Goal: Task Accomplishment & Management: Manage account settings

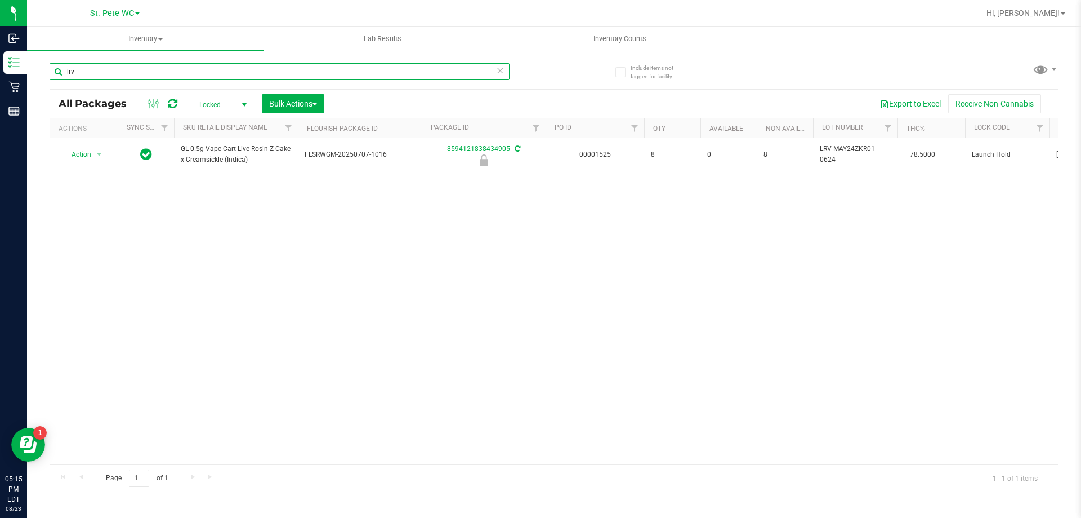
click at [331, 71] on input "lrv" at bounding box center [280, 71] width 460 height 17
click at [326, 72] on input "lrv" at bounding box center [280, 71] width 460 height 17
click at [329, 70] on input "lrv" at bounding box center [280, 71] width 460 height 17
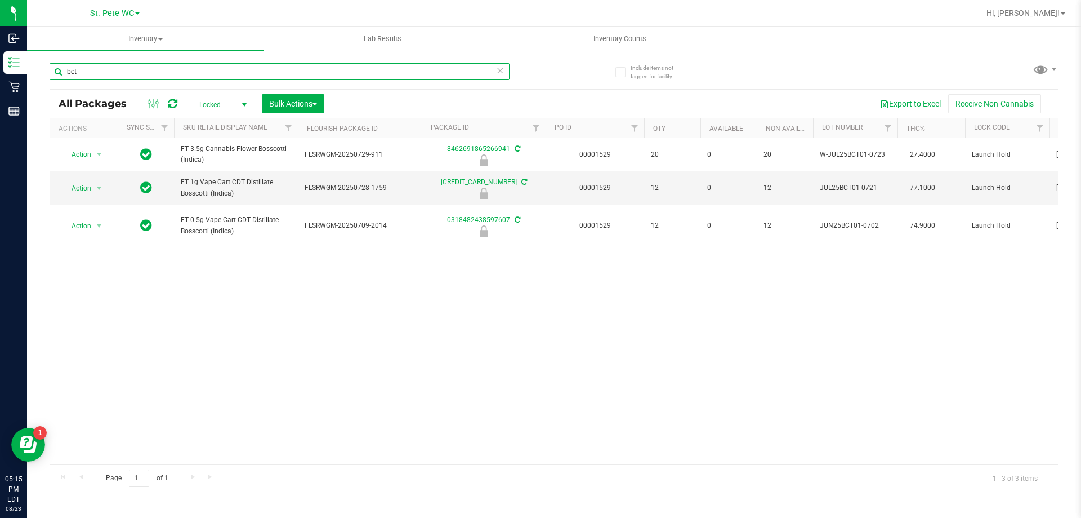
type input "bct"
click at [235, 97] on span "Locked" at bounding box center [221, 105] width 62 height 16
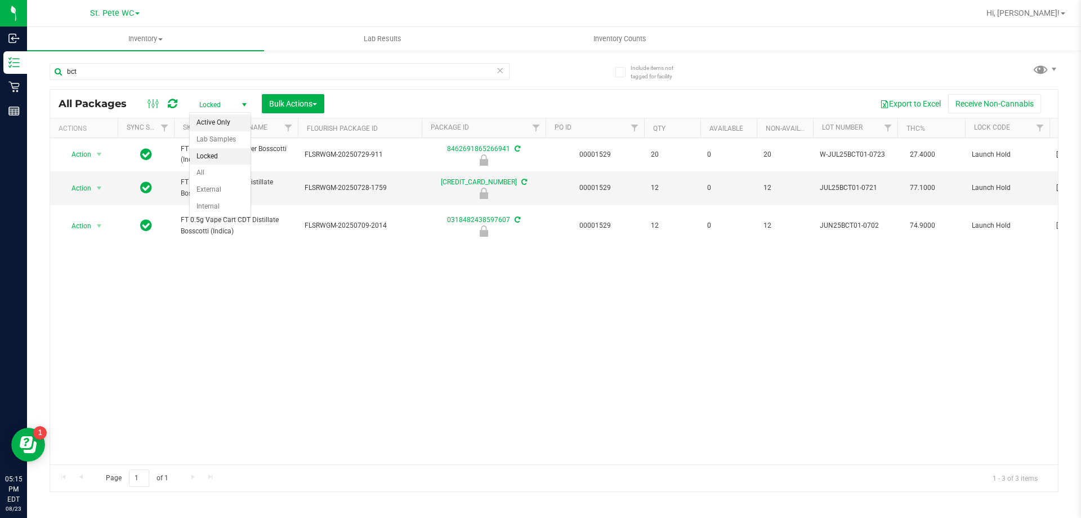
click at [227, 127] on li "Active Only" at bounding box center [220, 122] width 61 height 17
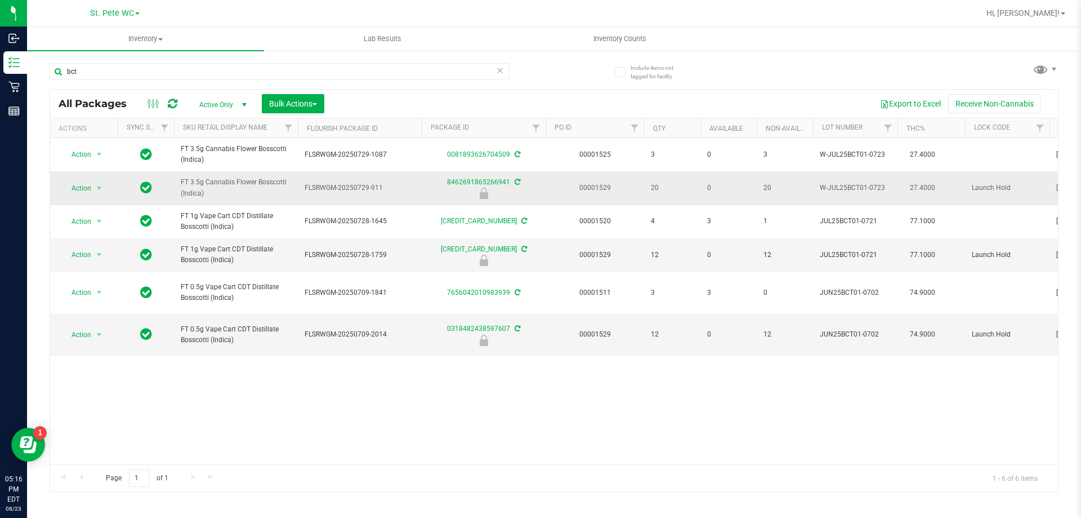
click at [84, 173] on td "Action Action Edit attributes Global inventory Locate package Package audit log…" at bounding box center [84, 187] width 68 height 33
click at [83, 185] on span "Action" at bounding box center [76, 188] width 30 height 16
click at [87, 313] on li "Unlock package" at bounding box center [98, 321] width 72 height 17
click at [499, 63] on icon at bounding box center [500, 70] width 8 height 14
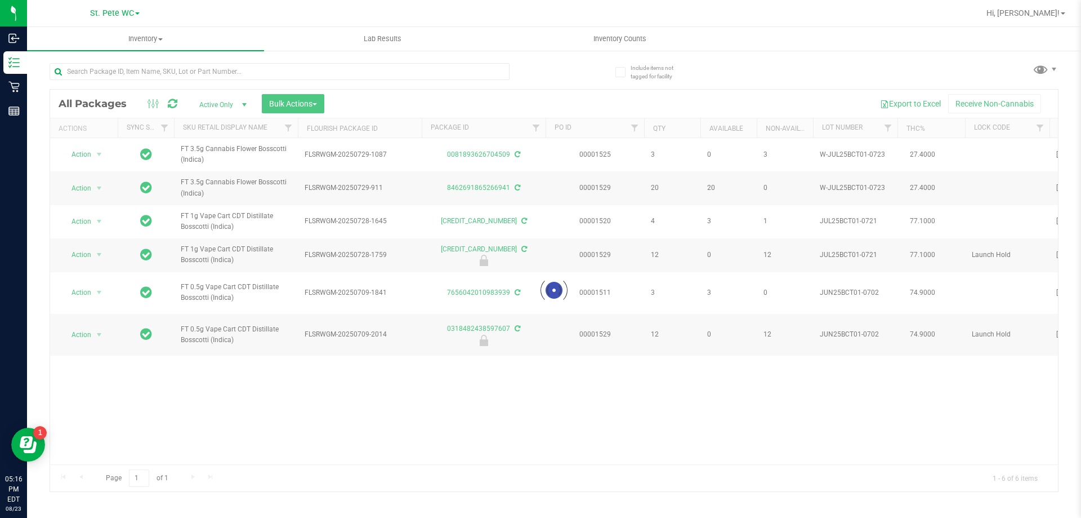
click at [395, 90] on div "All Packages Active Only Active Only Lab Samples Locked All External Internal B…" at bounding box center [554, 104] width 1008 height 28
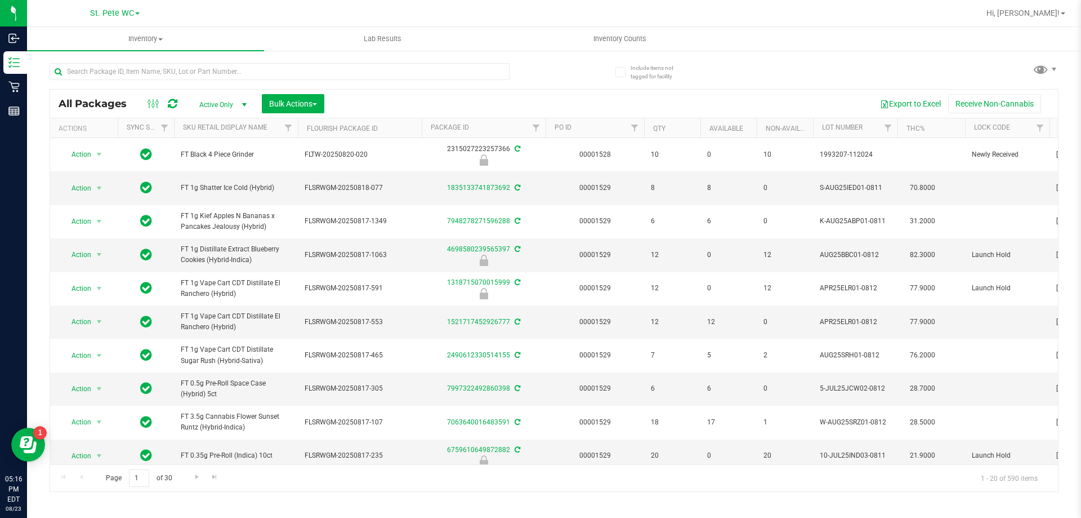
click at [477, 90] on div "All Packages Active Only Active Only Lab Samples Locked All External Internal B…" at bounding box center [554, 104] width 1008 height 28
click at [474, 73] on input "text" at bounding box center [280, 71] width 460 height 17
type input "caramel"
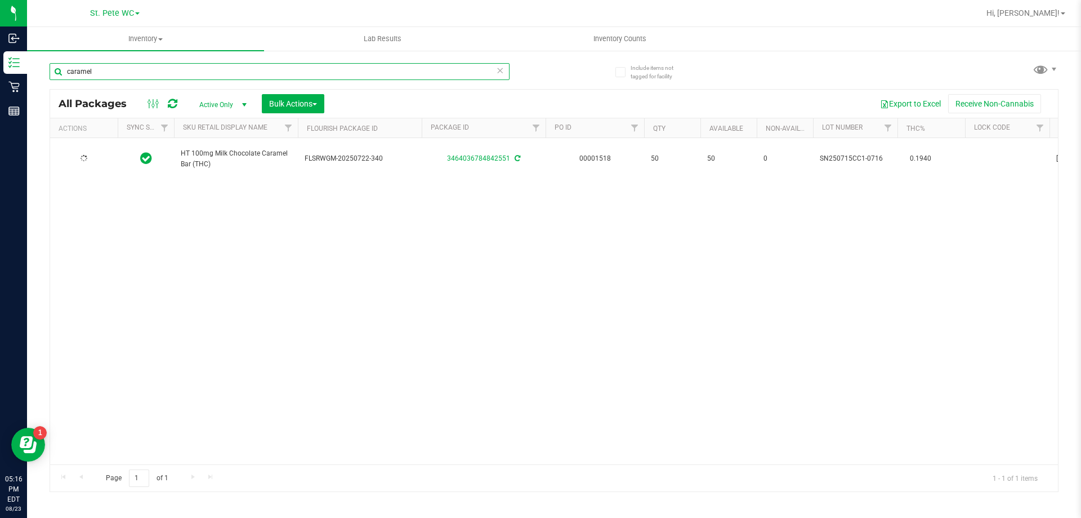
type input "[DATE]"
type input "caramel"
click at [167, 329] on div "Action Action Create package Edit attributes Global inventory Locate package Lo…" at bounding box center [554, 301] width 1008 height 326
click at [1053, 15] on span "Hi, [PERSON_NAME]!" at bounding box center [1023, 12] width 73 height 9
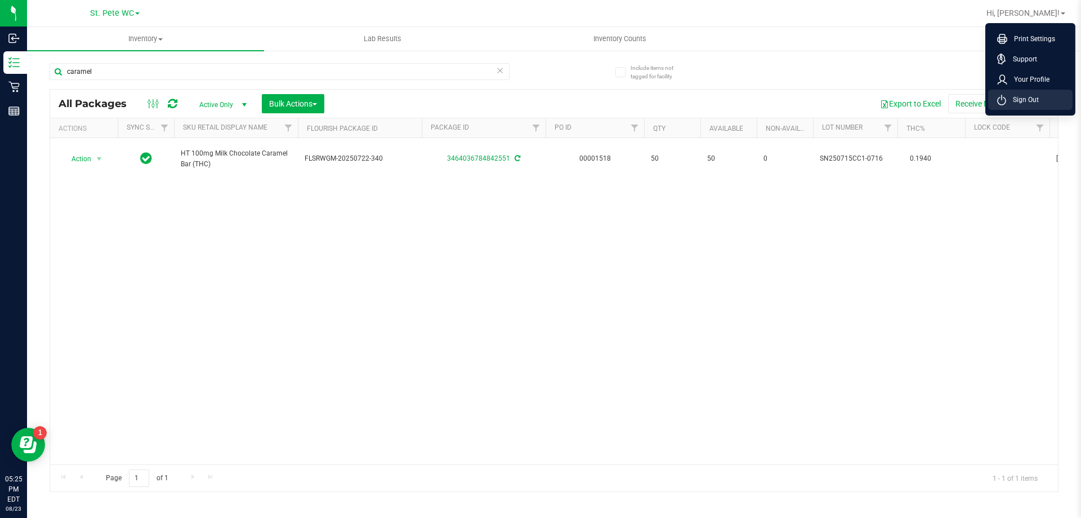
click at [1038, 102] on span "Sign Out" at bounding box center [1022, 99] width 33 height 11
